Goal: Obtain resource: Download file/media

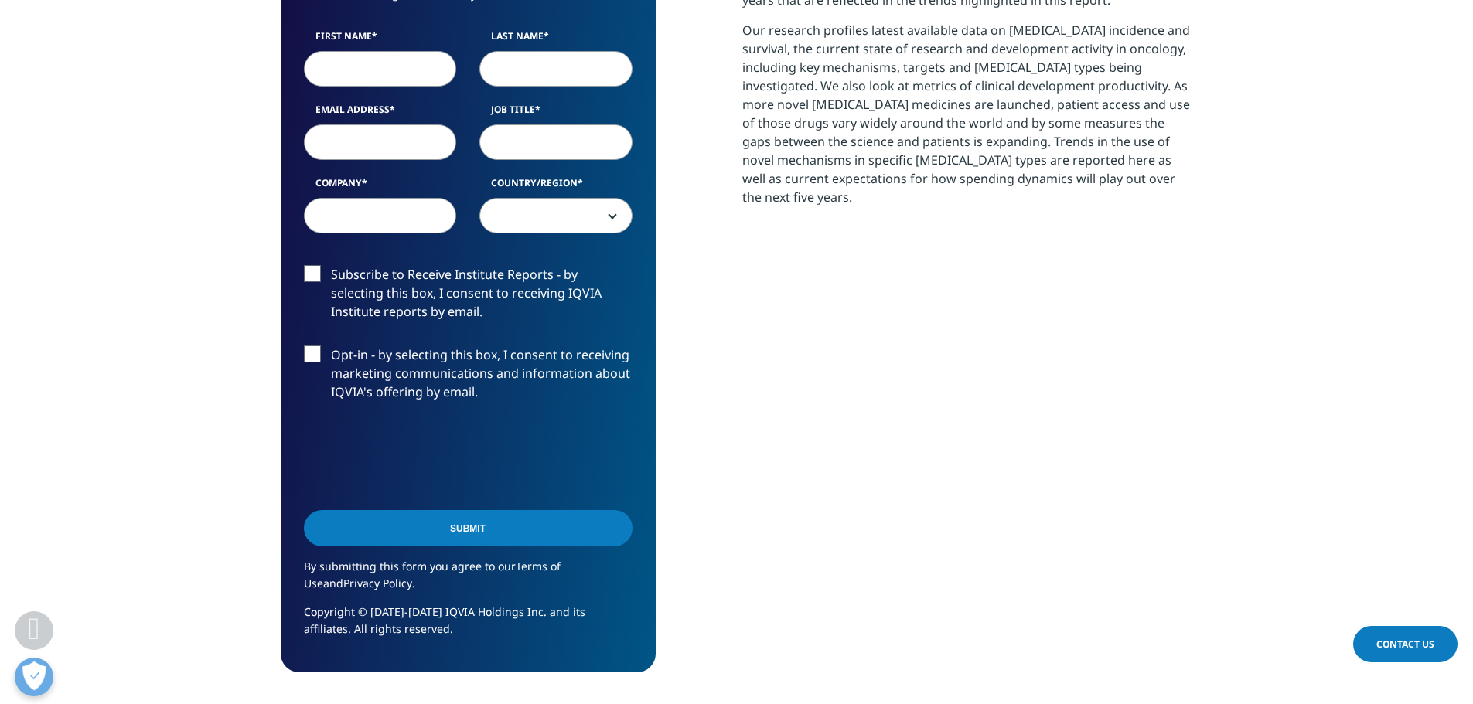
scroll to position [928, 0]
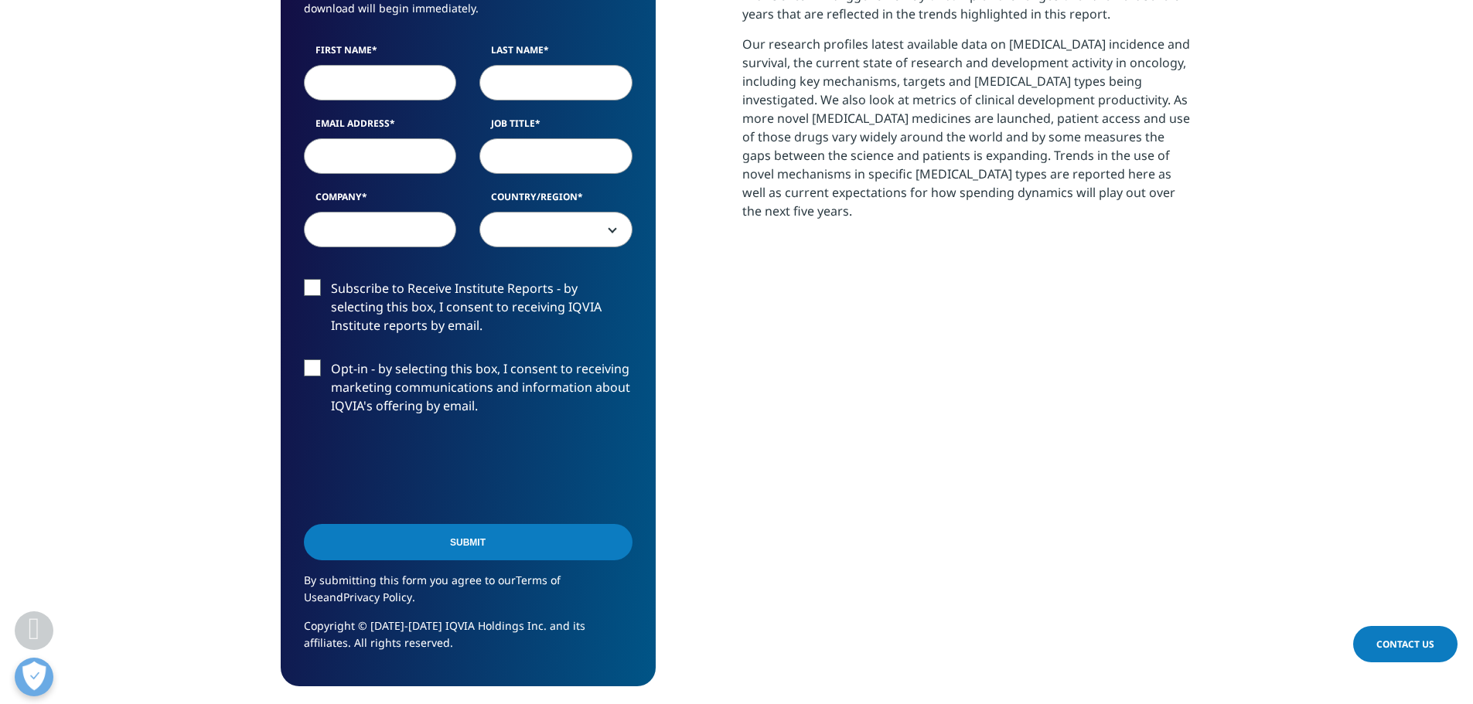
click at [414, 294] on label "Subscribe to Receive Institute Reports - by selecting this box, I consent to re…" at bounding box center [468, 311] width 329 height 64
click at [331, 279] on input "Subscribe to Receive Institute Reports - by selecting this box, I consent to re…" at bounding box center [331, 279] width 0 height 0
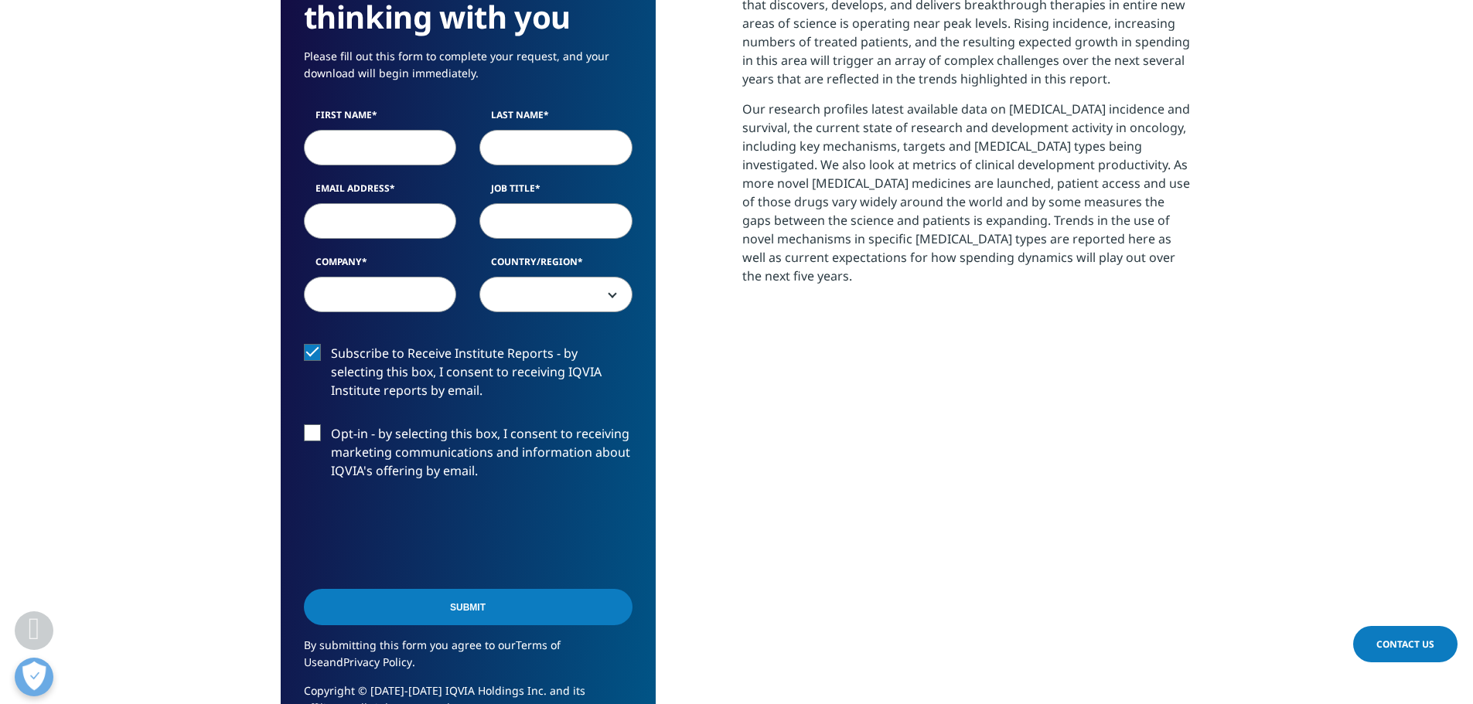
scroll to position [773, 0]
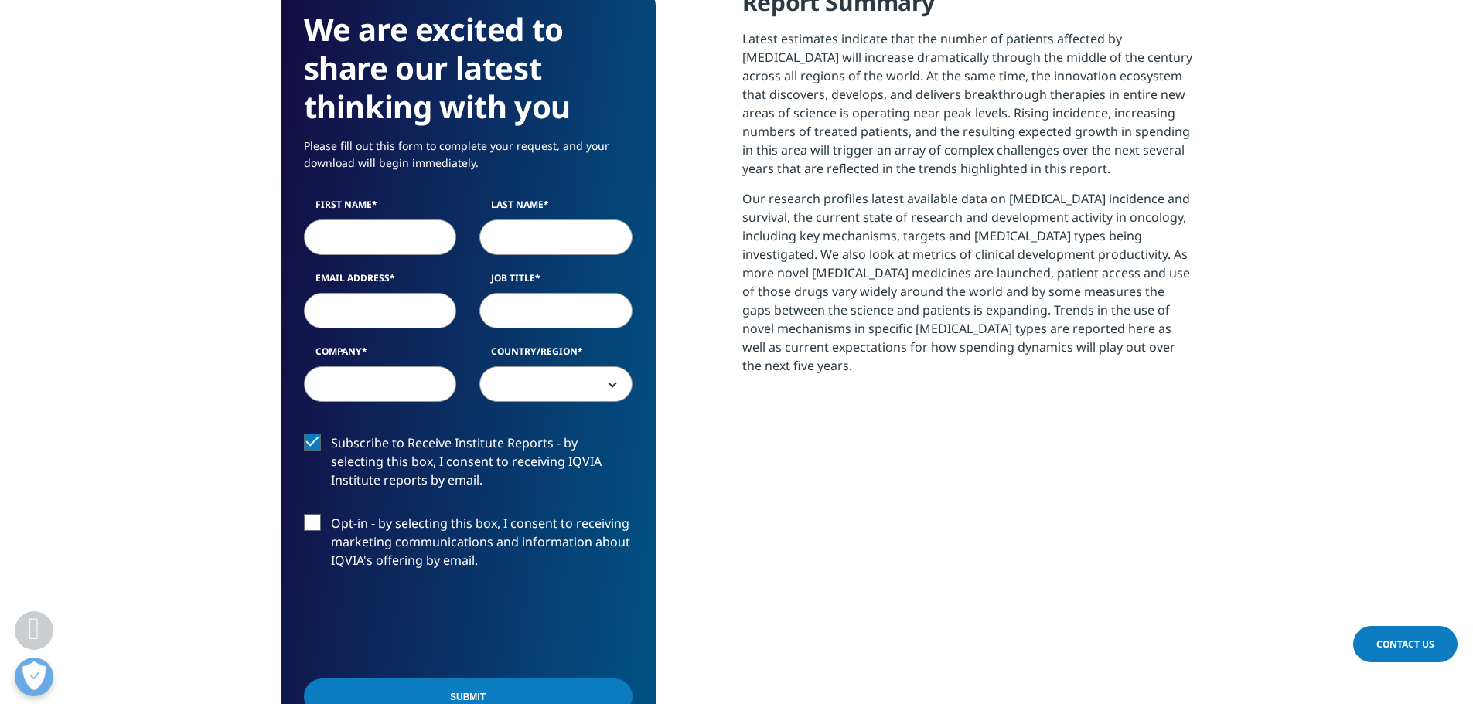
click at [410, 242] on input "First Name" at bounding box center [380, 238] width 153 height 36
type input "[PERSON_NAME]"
click at [515, 234] on input "Last Name" at bounding box center [555, 238] width 153 height 36
type input "[PERSON_NAME]"
click at [392, 312] on input "Email Address" at bounding box center [380, 311] width 153 height 36
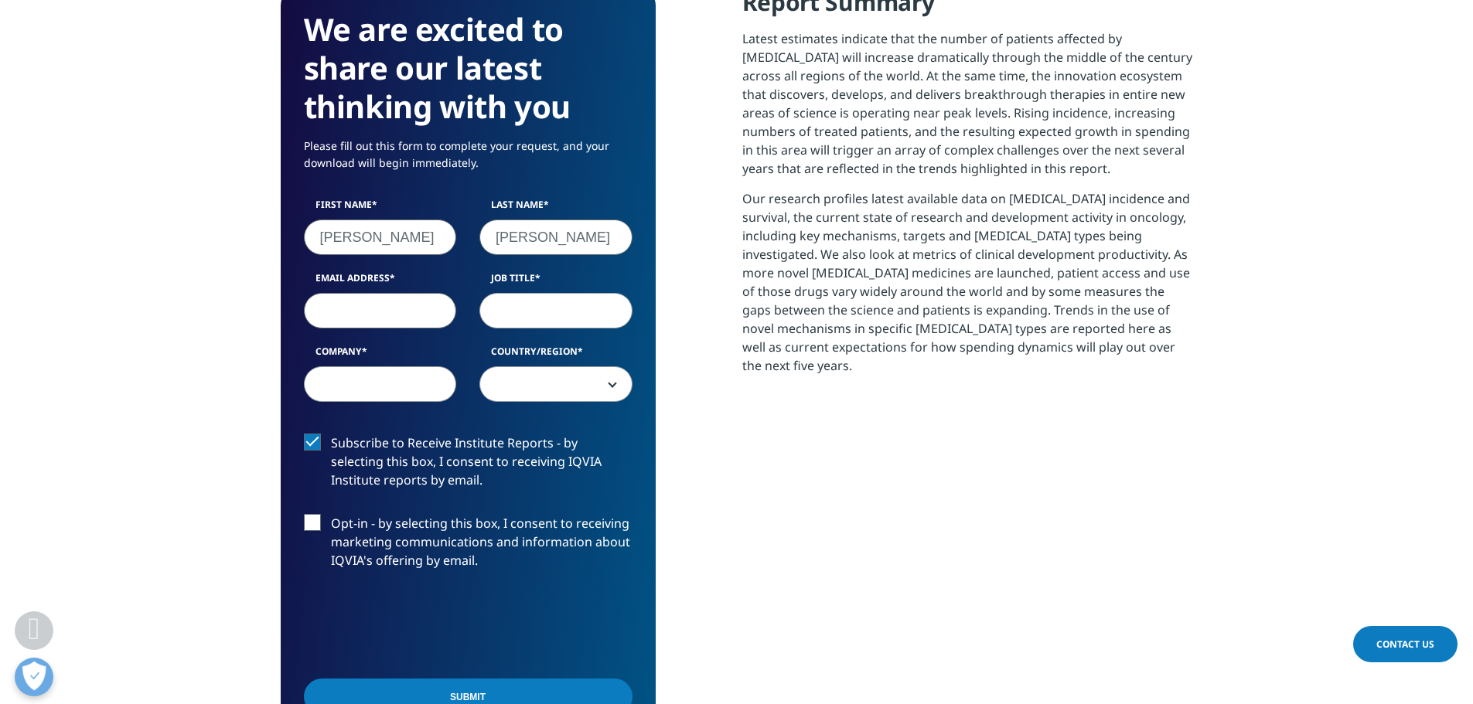
type input "[PERSON_NAME][EMAIL_ADDRESS][PERSON_NAME][DOMAIN_NAME]"
click at [539, 295] on input "Job Title" at bounding box center [555, 311] width 153 height 36
type input "Analyst"
click at [393, 377] on input "Company" at bounding box center [380, 385] width 153 height 36
click at [534, 375] on span at bounding box center [556, 385] width 152 height 36
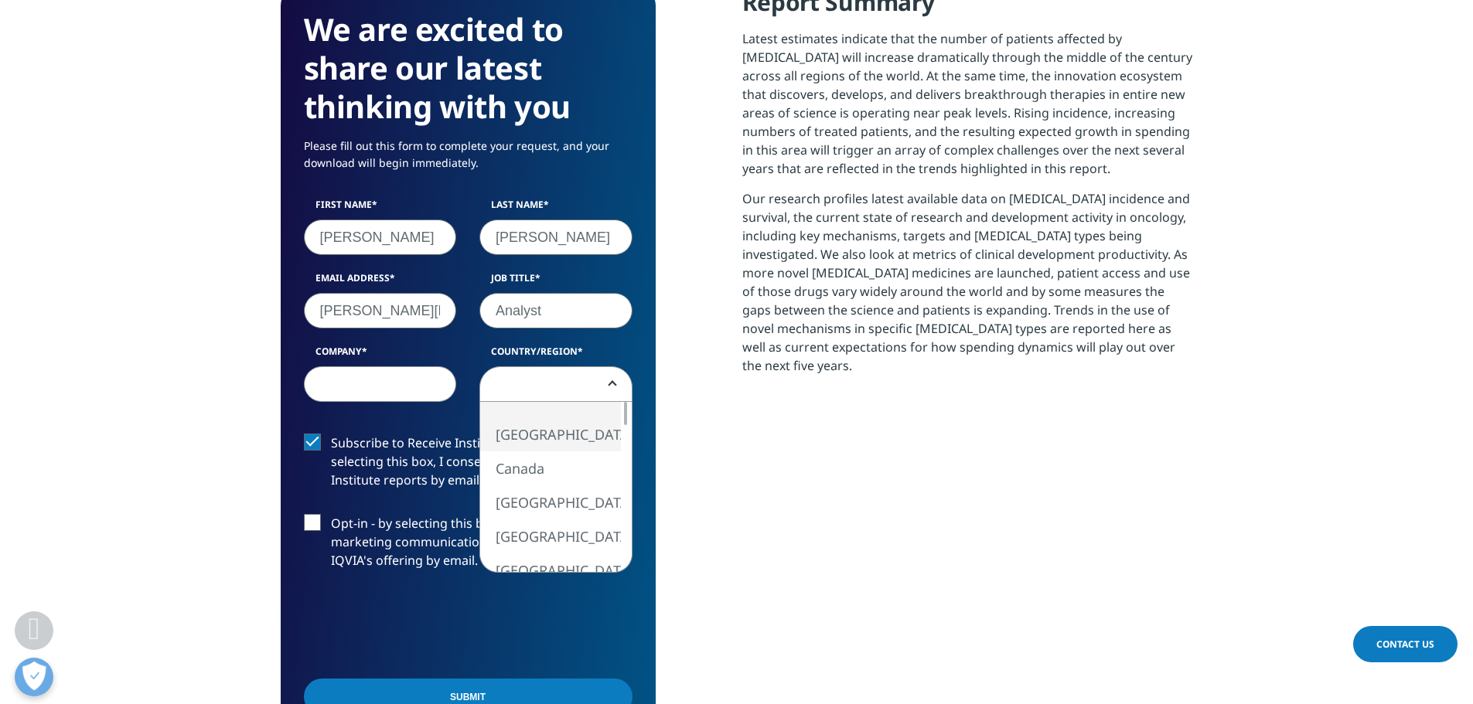
select select "[GEOGRAPHIC_DATA]"
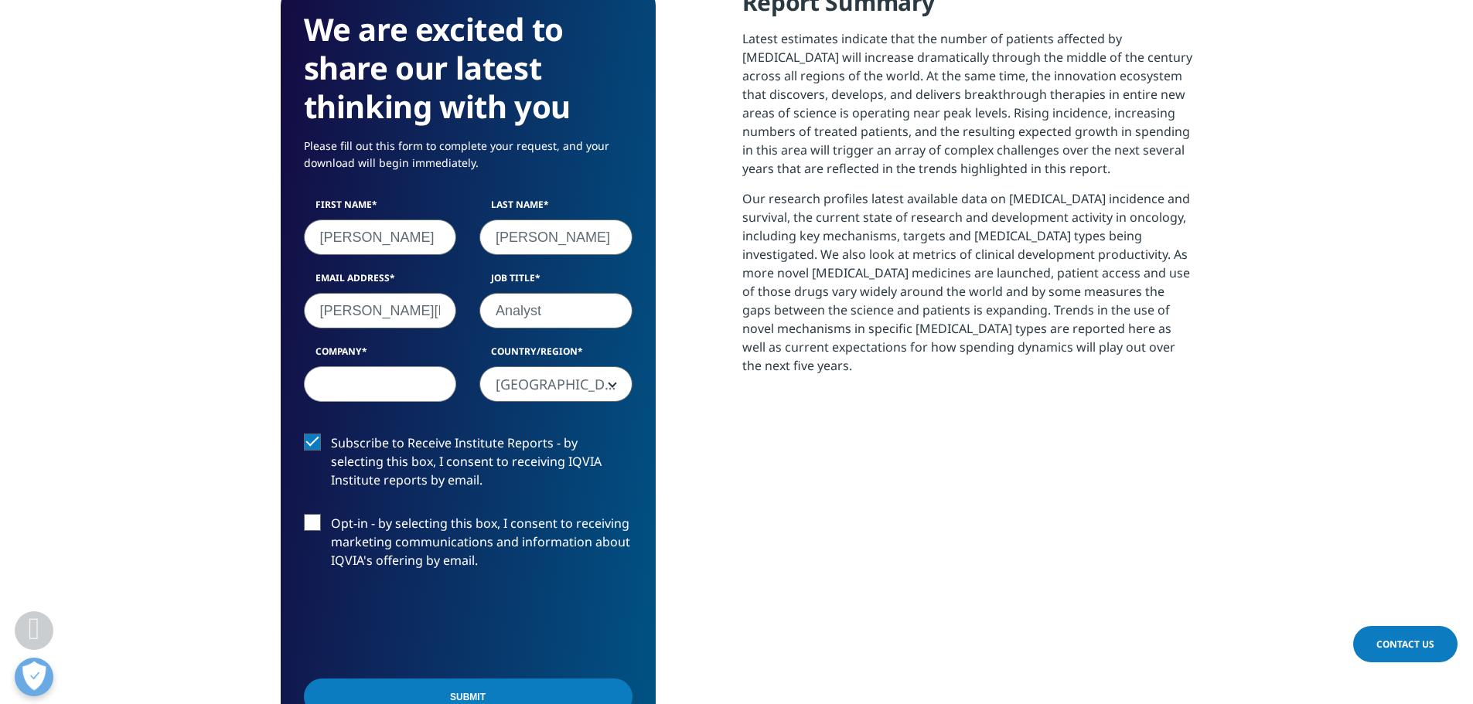
click at [390, 388] on input "Company" at bounding box center [380, 385] width 153 height 36
type input "Moelis"
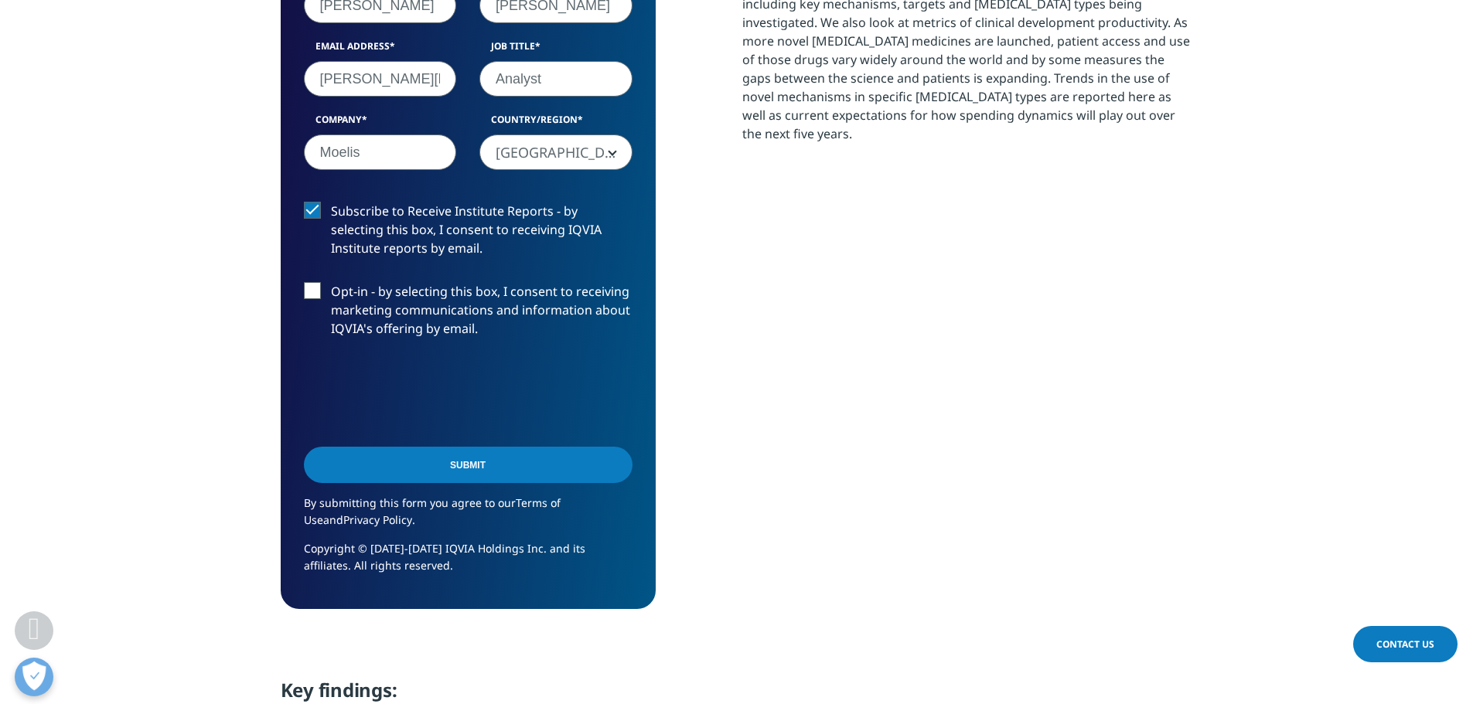
click at [418, 475] on input "Submit" at bounding box center [468, 465] width 329 height 36
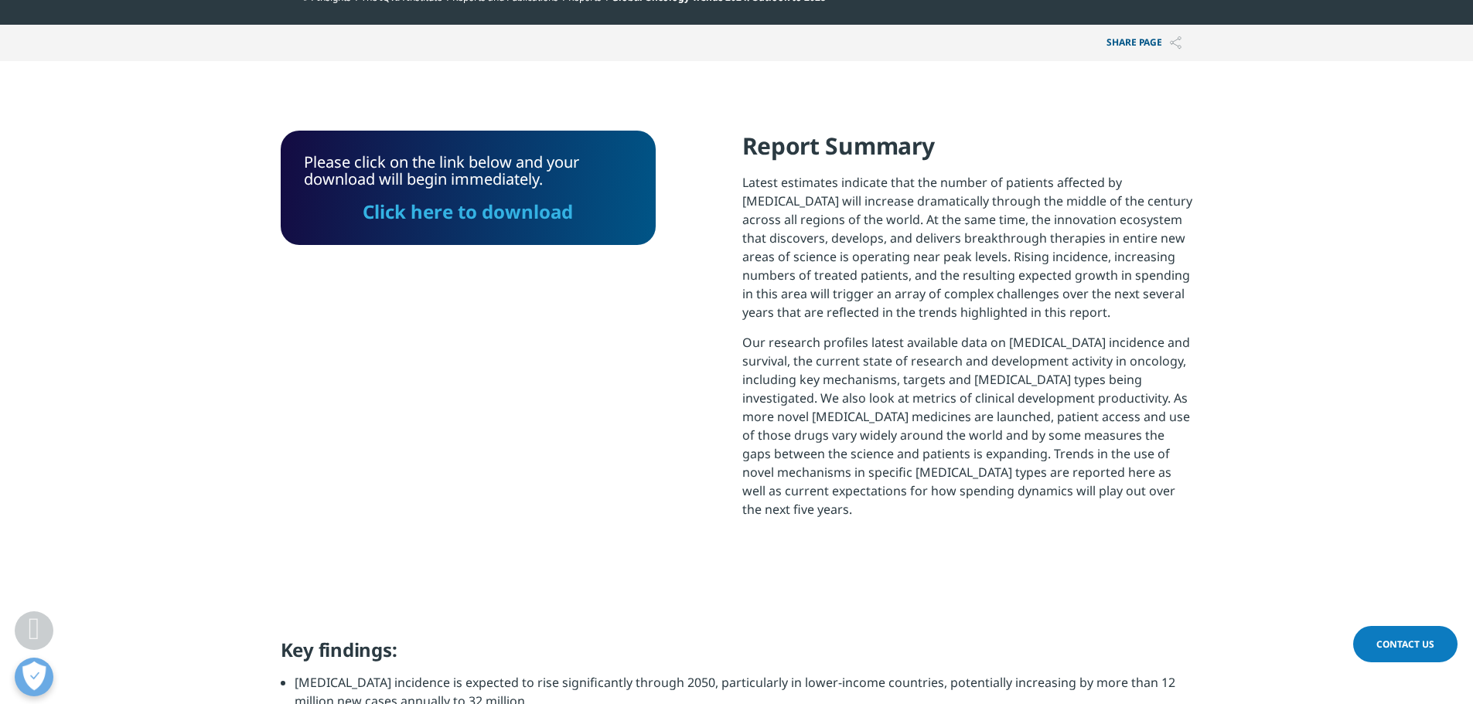
scroll to position [629, 0]
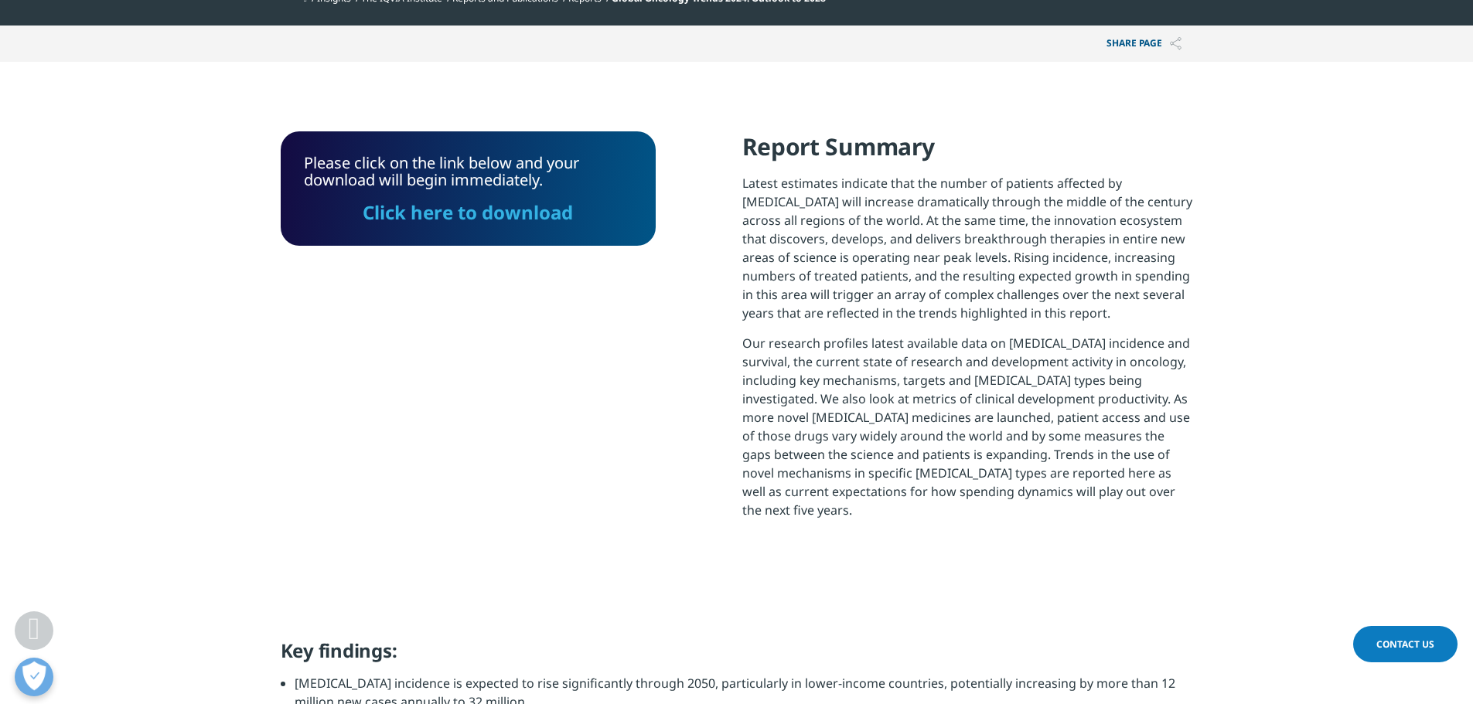
click at [472, 212] on link "Click here to download" at bounding box center [468, 212] width 210 height 26
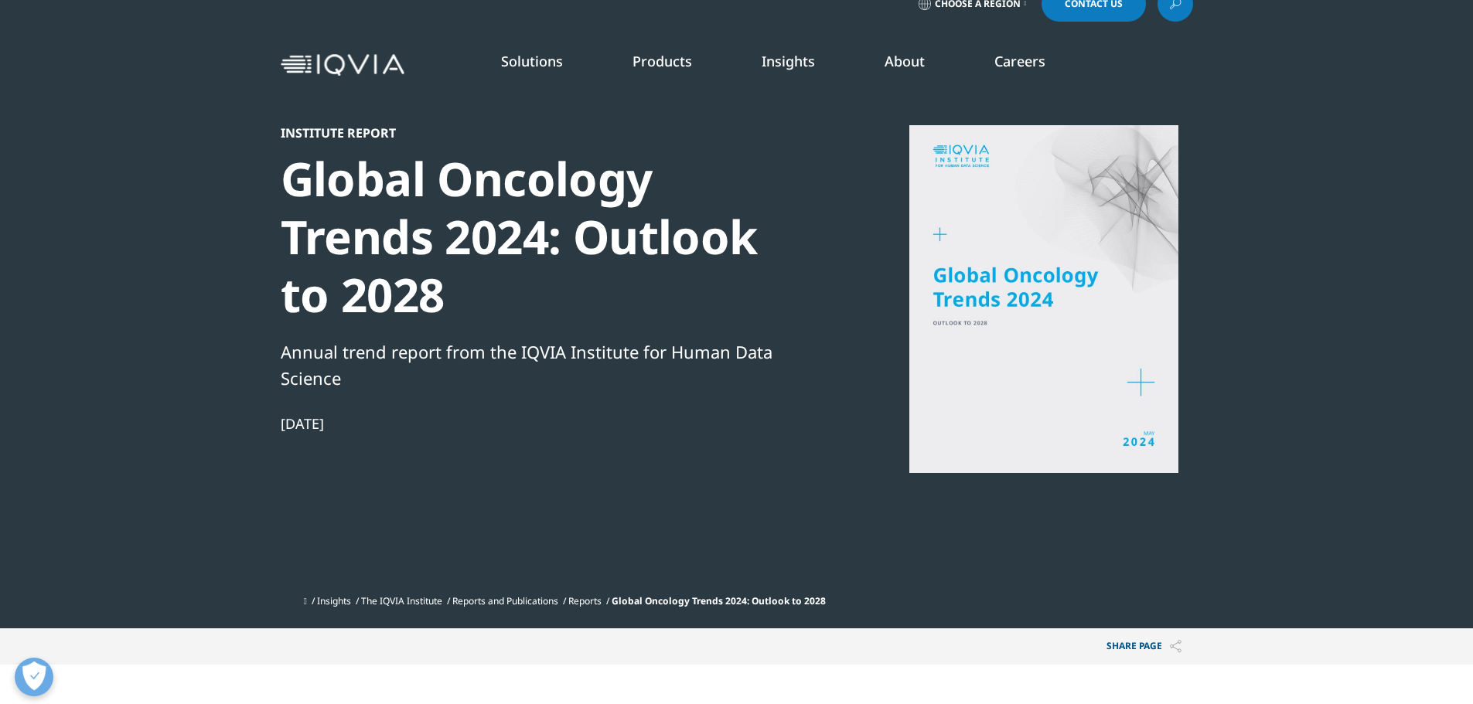
scroll to position [0, 0]
